Goal: Information Seeking & Learning: Learn about a topic

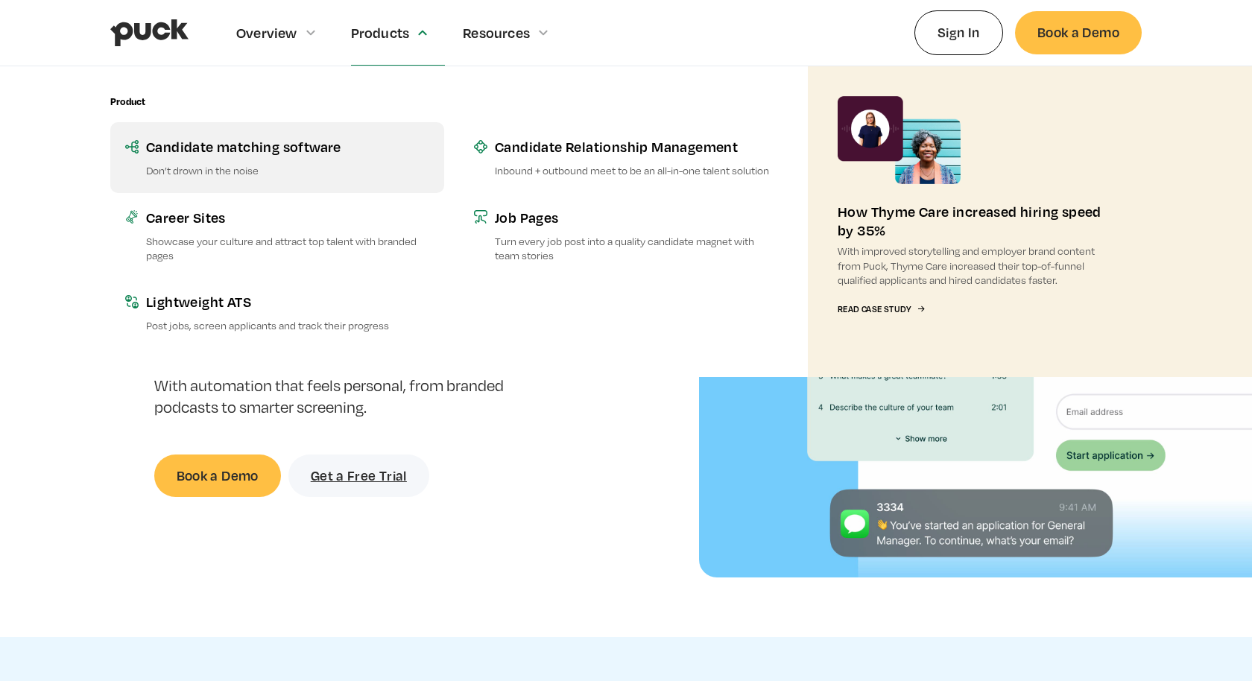
click at [320, 169] on p "Don’t drown in the noise" at bounding box center [287, 170] width 283 height 14
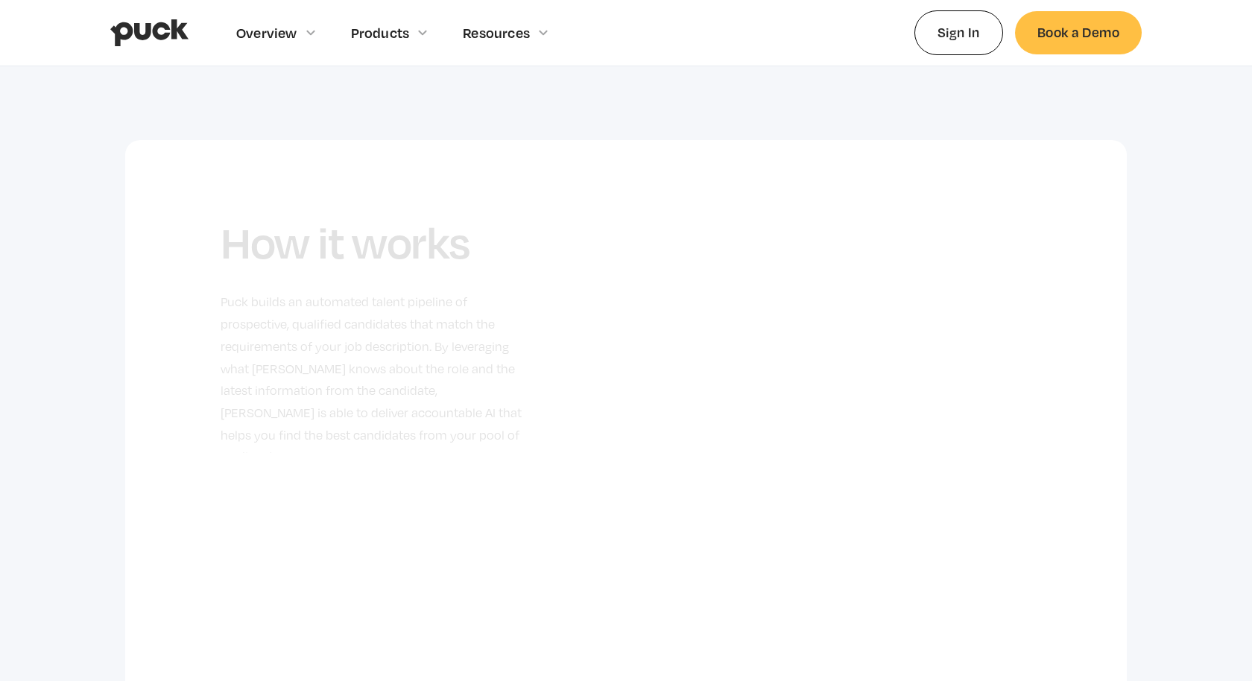
scroll to position [612, 0]
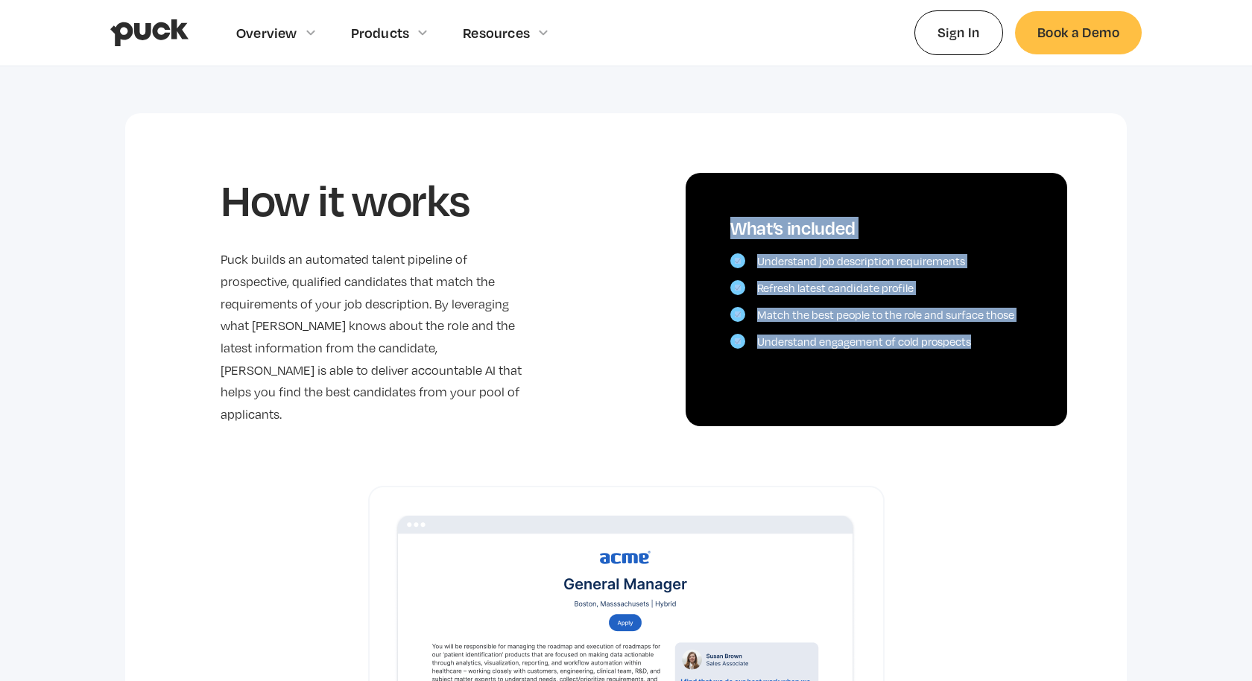
drag, startPoint x: 983, startPoint y: 344, endPoint x: 725, endPoint y: 226, distance: 283.7
click at [725, 226] on div "What’s included Understand job description requirements Refresh latest candidat…" at bounding box center [875, 299] width 381 height 253
copy div "What’s included Understand job description requirements Refresh latest candidat…"
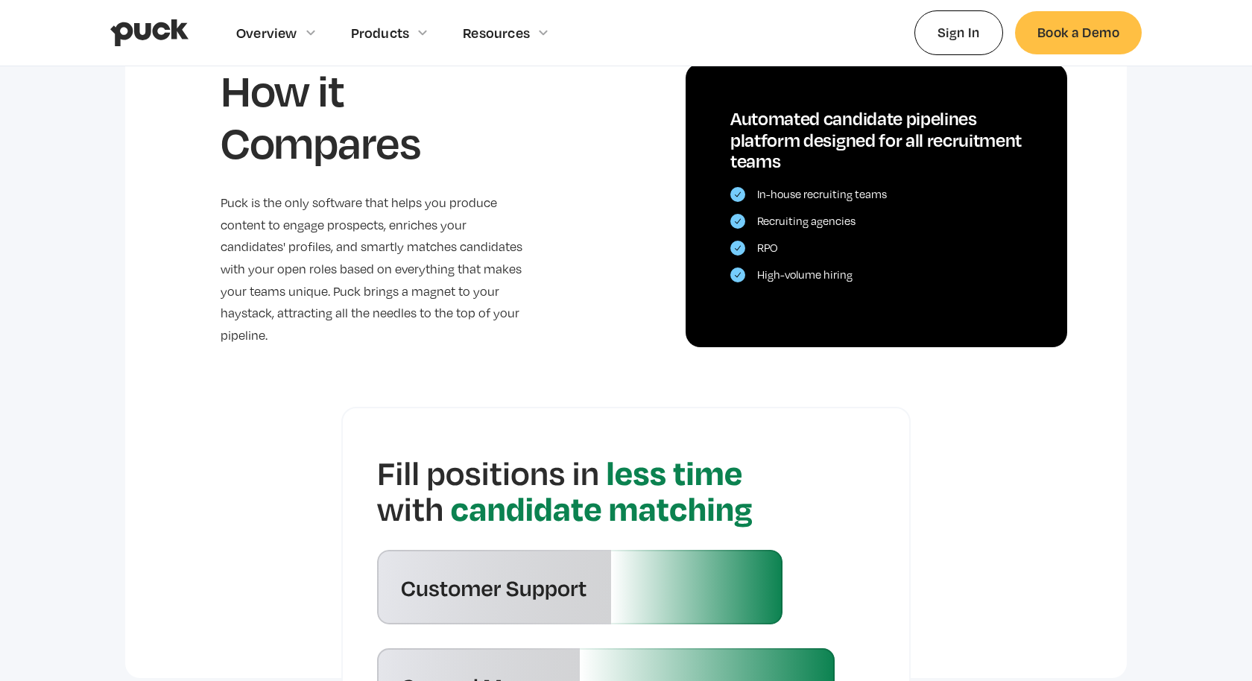
scroll to position [3201, 0]
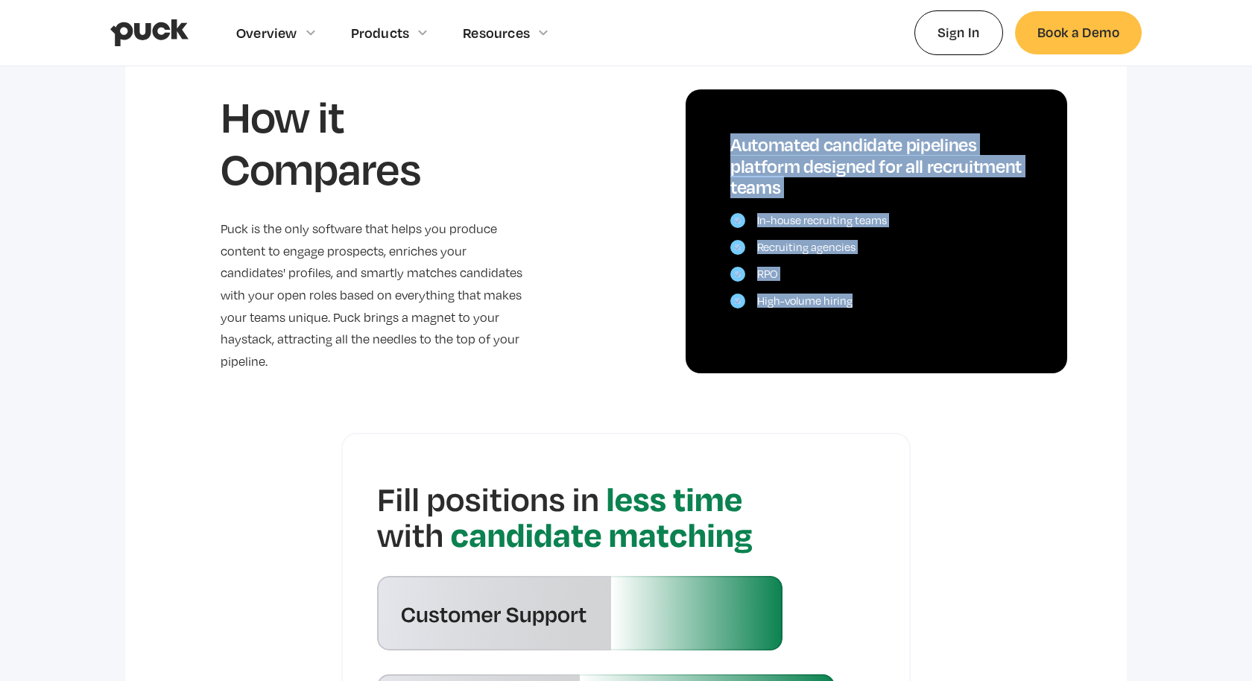
drag, startPoint x: 733, startPoint y: 119, endPoint x: 895, endPoint y: 285, distance: 231.3
click at [895, 285] on div "Automated candidate pipelines platform designed for all recruitment teams In-ho…" at bounding box center [875, 231] width 381 height 284
copy div "Automated candidate pipelines platform designed for all recruitment teams In-ho…"
click at [850, 213] on div "In-house recruiting teams Recruiting agencies RPO High-volume hiring" at bounding box center [876, 260] width 292 height 95
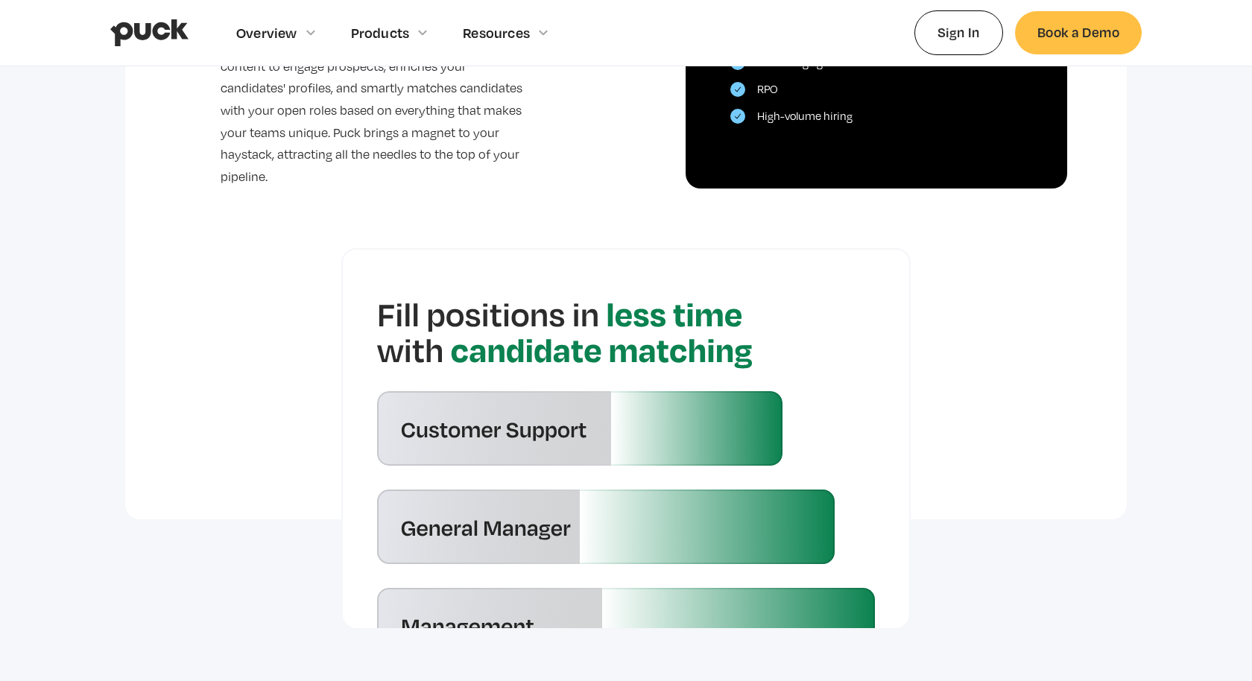
scroll to position [3393, 0]
